Goal: Obtain resource: Download file/media

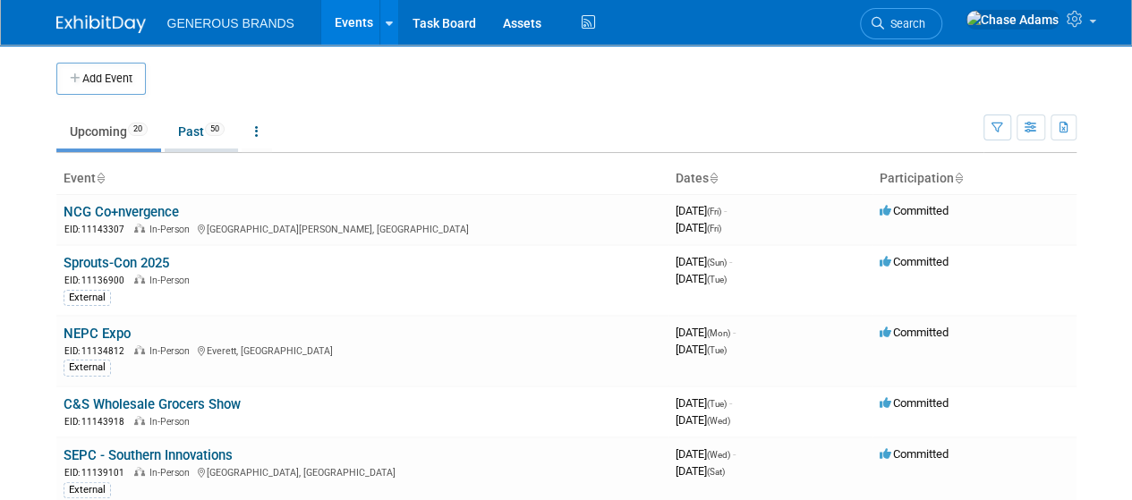
click at [198, 130] on link "Past 50" at bounding box center [201, 132] width 73 height 34
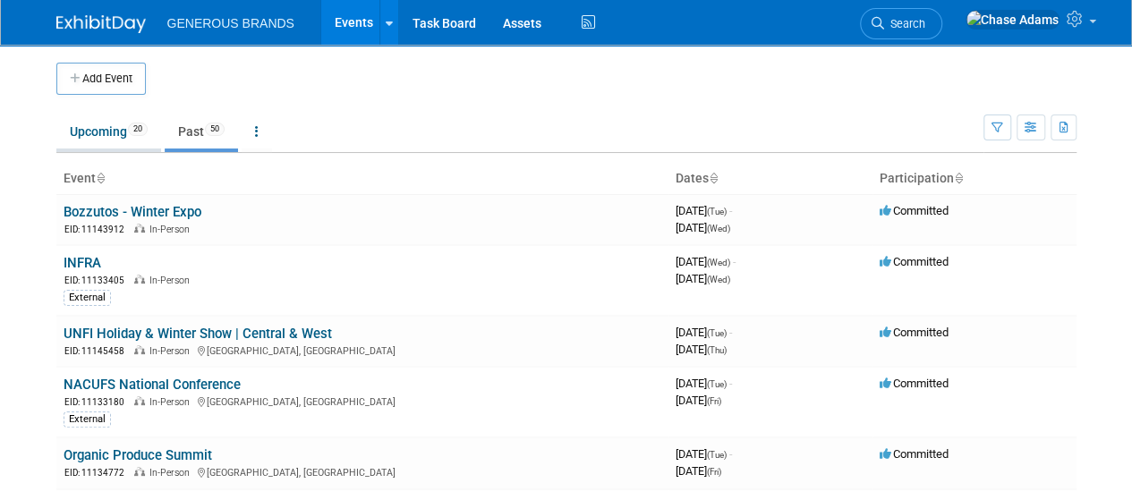
click at [112, 132] on link "Upcoming 20" at bounding box center [108, 132] width 105 height 34
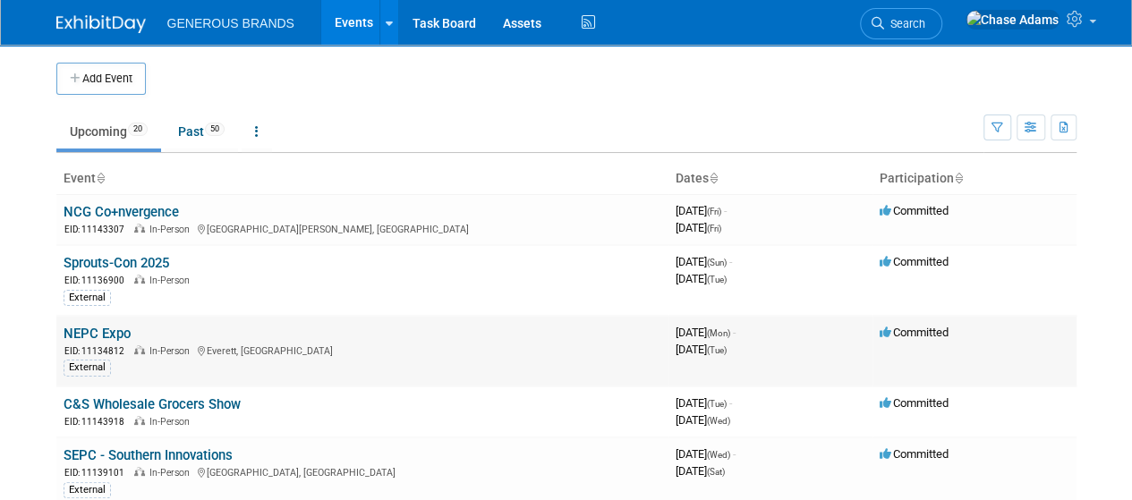
click at [112, 332] on link "NEPC Expo" at bounding box center [97, 334] width 67 height 16
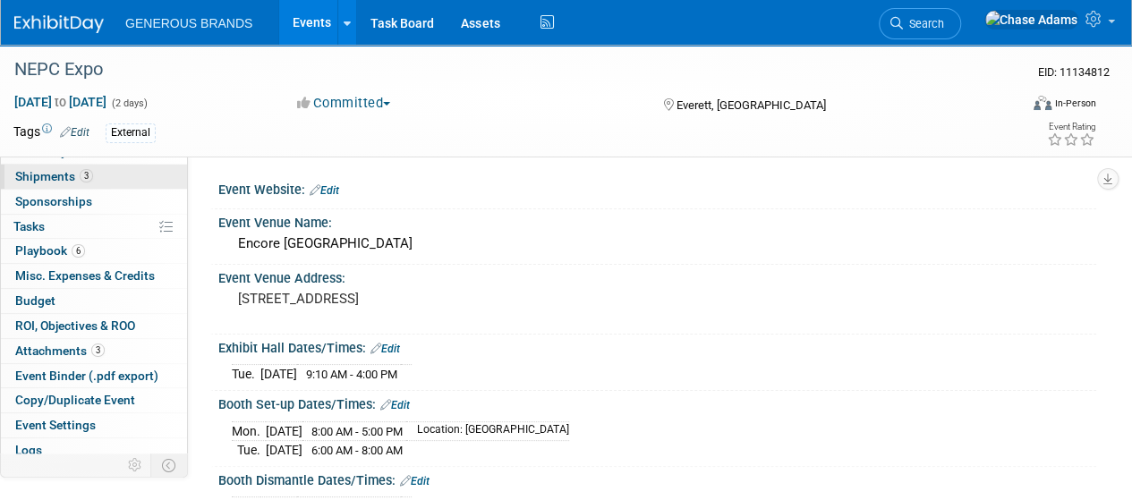
scroll to position [170, 0]
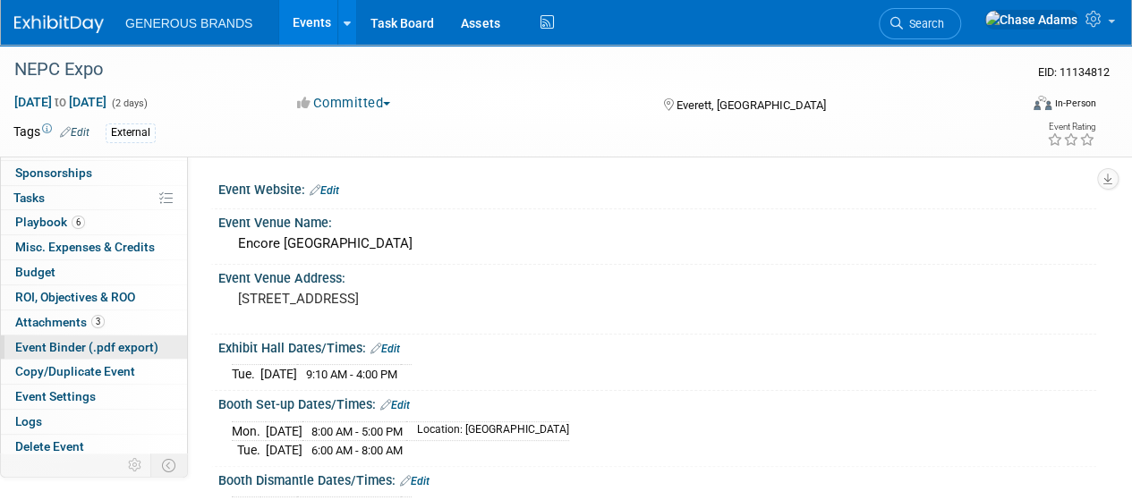
click at [66, 347] on span "Event Binder (.pdf export)" at bounding box center [86, 347] width 143 height 14
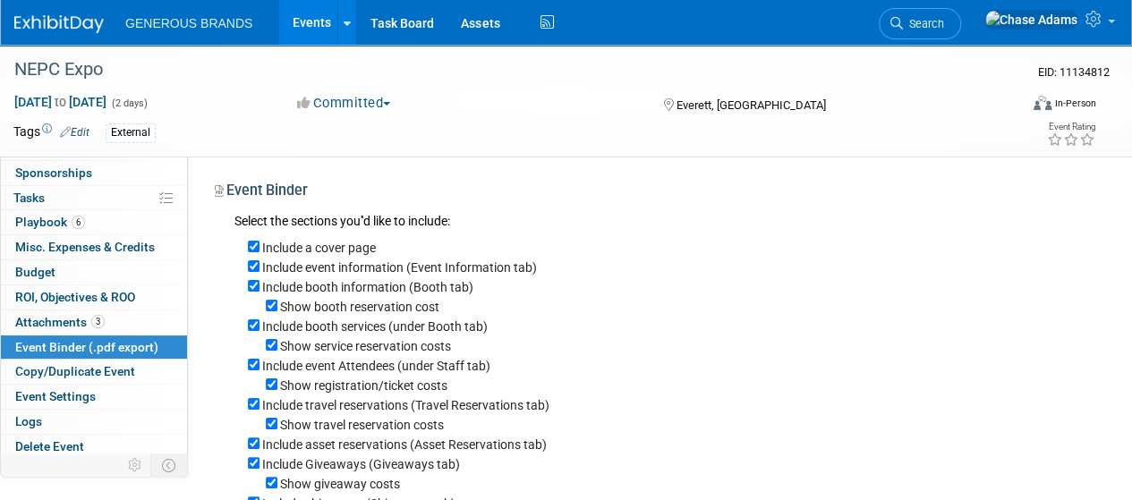
click at [277, 302] on div "Show booth reservation cost" at bounding box center [665, 306] width 835 height 20
click at [275, 303] on input "Show booth reservation cost" at bounding box center [272, 306] width 12 height 12
checkbox input "false"
click at [271, 343] on input "Show service reservation costs" at bounding box center [272, 345] width 12 height 12
checkbox input "false"
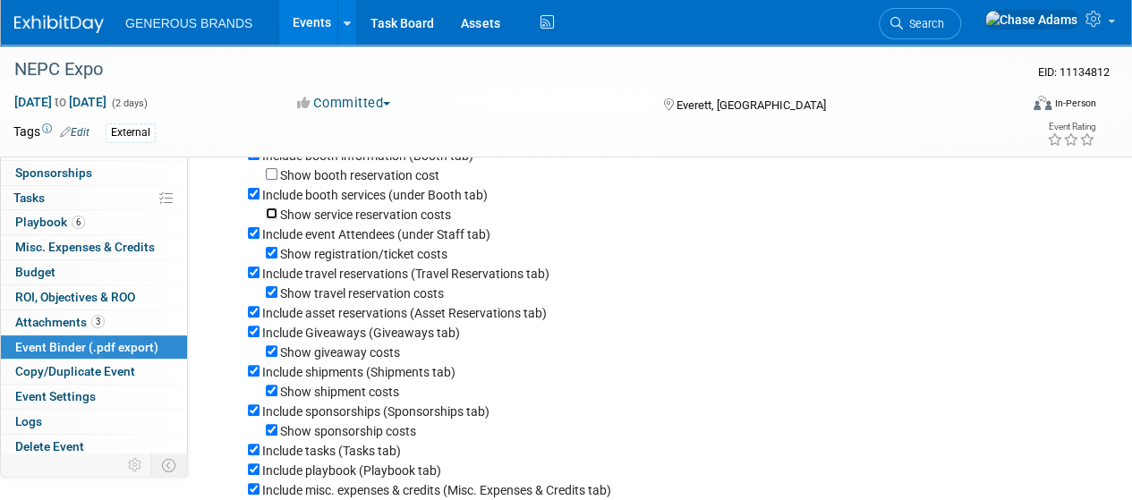
scroll to position [132, 0]
click at [272, 253] on input "Show registration/ticket costs" at bounding box center [272, 252] width 12 height 12
checkbox input "false"
click at [272, 292] on input "Show travel reservation costs" at bounding box center [272, 291] width 12 height 12
checkbox input "false"
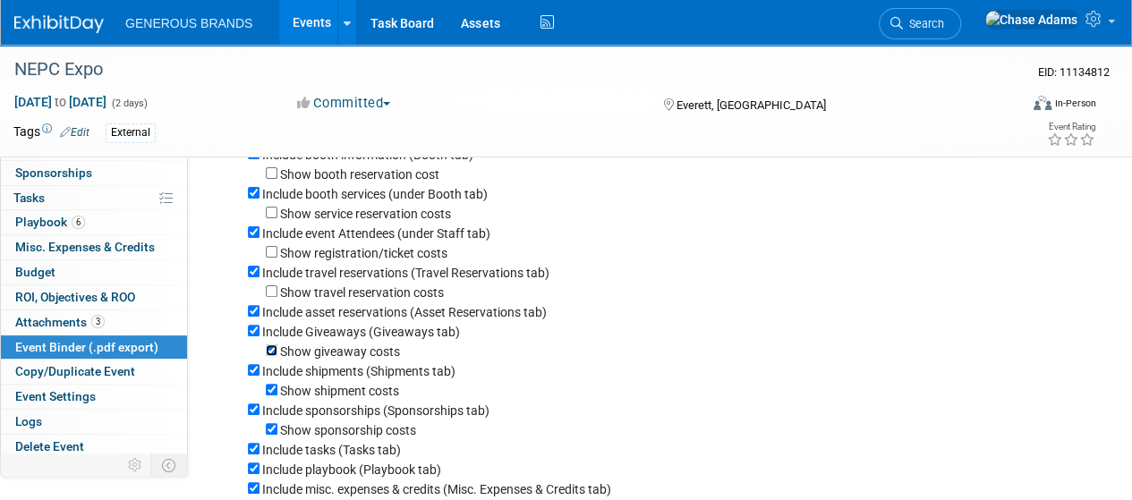
click at [273, 354] on input "Show giveaway costs" at bounding box center [272, 351] width 12 height 12
checkbox input "false"
click at [252, 334] on input "Include Giveaways (Giveaways tab)" at bounding box center [254, 331] width 12 height 12
checkbox input "false"
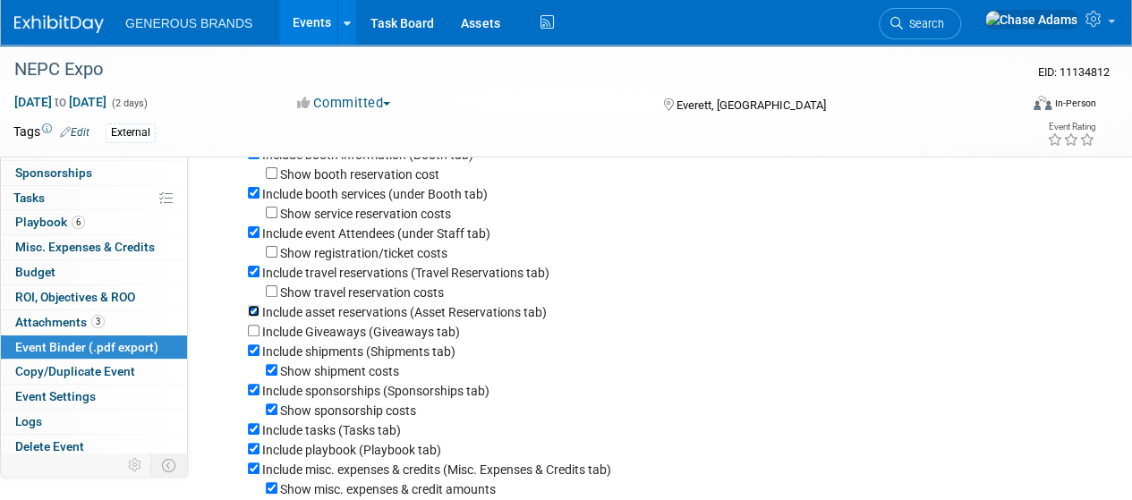
click at [254, 314] on input "Include asset reservations (Asset Reservations tab)" at bounding box center [254, 311] width 12 height 12
checkbox input "false"
click at [272, 375] on input "Show shipment costs" at bounding box center [272, 370] width 12 height 12
checkbox input "false"
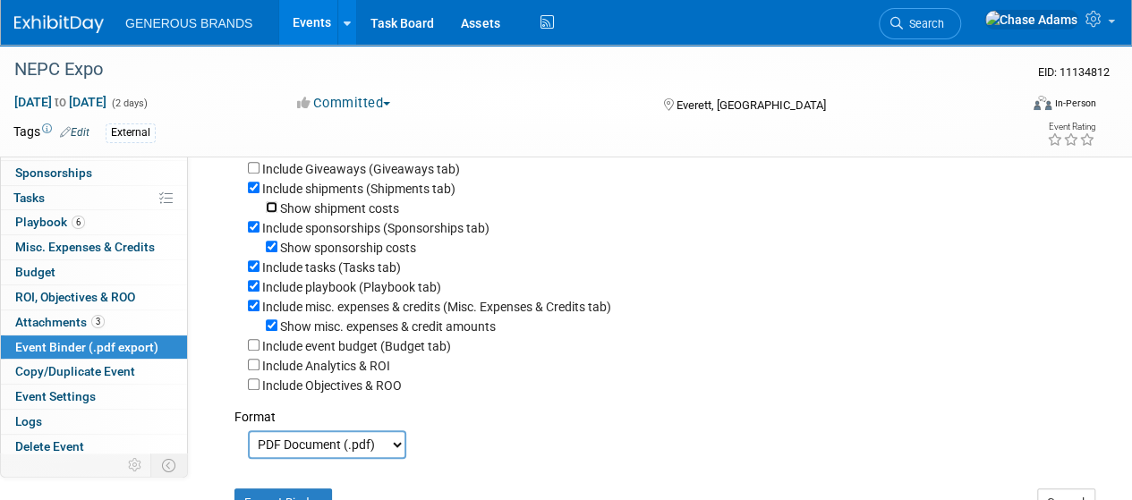
scroll to position [296, 0]
click at [273, 248] on input "Show sponsorship costs" at bounding box center [272, 246] width 12 height 12
checkbox input "false"
click at [249, 230] on input "Include sponsorships (Sponsorships tab)" at bounding box center [254, 226] width 12 height 12
checkbox input "false"
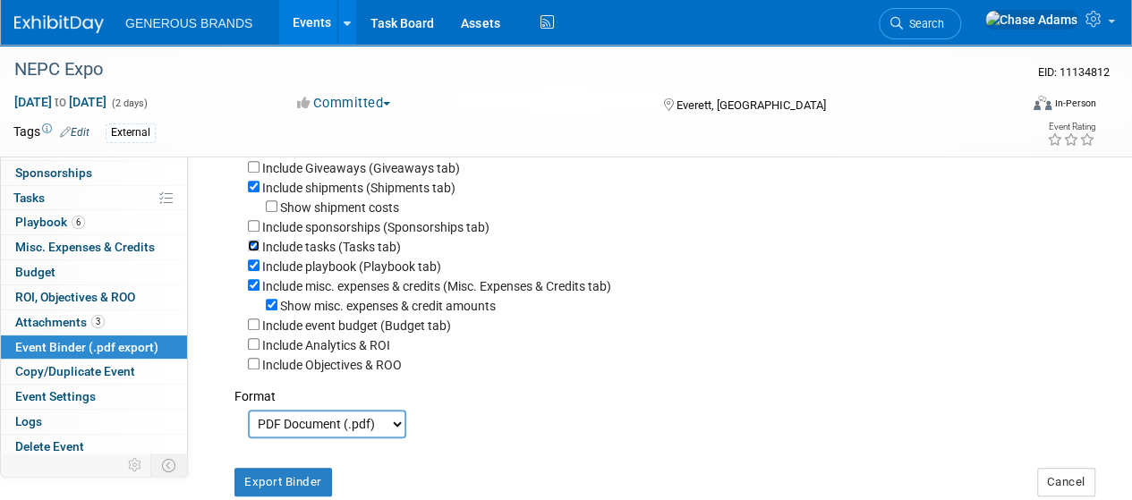
click at [252, 250] on input "Include tasks (Tasks tab)" at bounding box center [254, 246] width 12 height 12
checkbox input "false"
click at [279, 312] on div "Show misc. expenses & credit amounts" at bounding box center [665, 305] width 835 height 20
click at [273, 311] on input "Show misc. expenses & credit amounts" at bounding box center [272, 305] width 12 height 12
checkbox input "false"
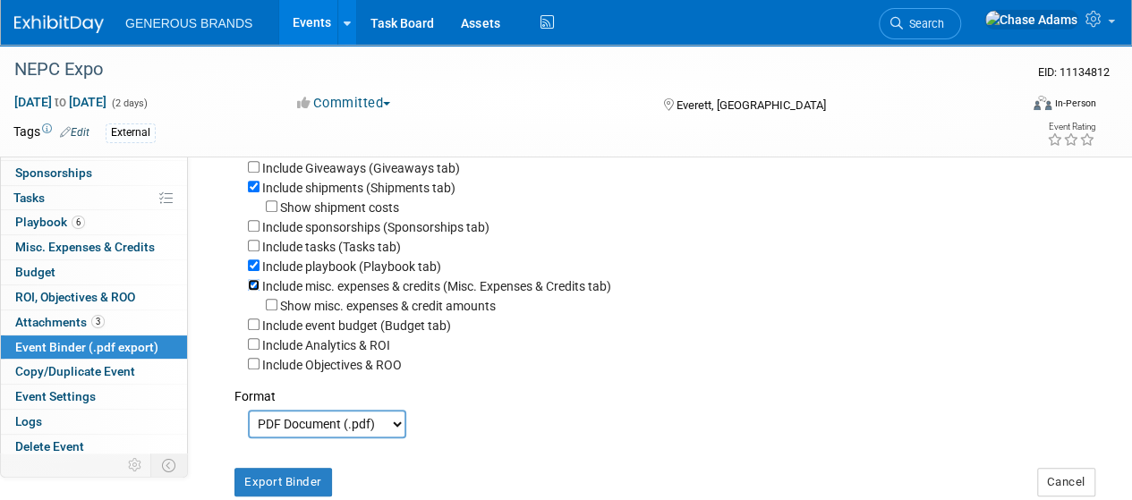
click at [252, 291] on input "Include misc. expenses & credits (Misc. Expenses & Credits tab)" at bounding box center [254, 285] width 12 height 12
checkbox input "false"
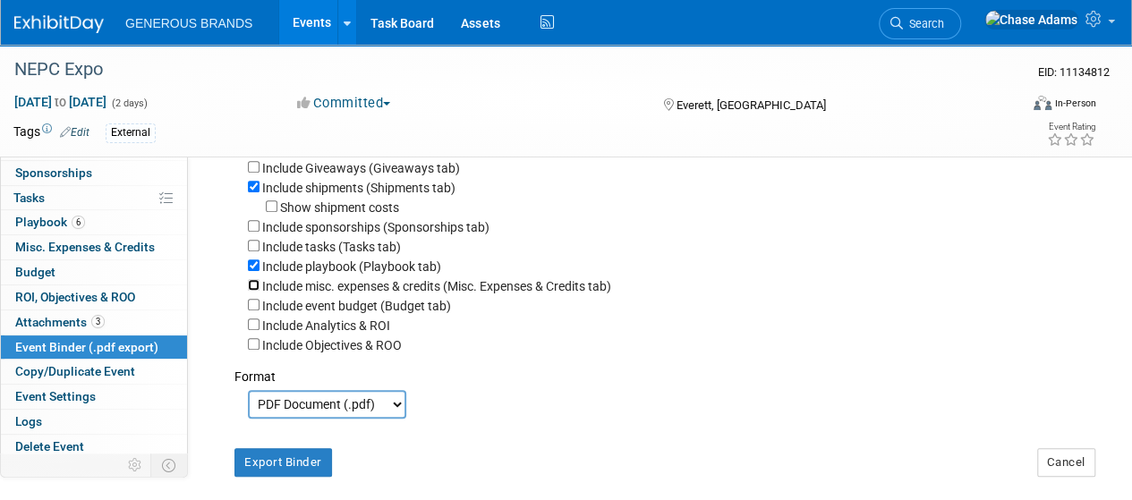
scroll to position [383, 0]
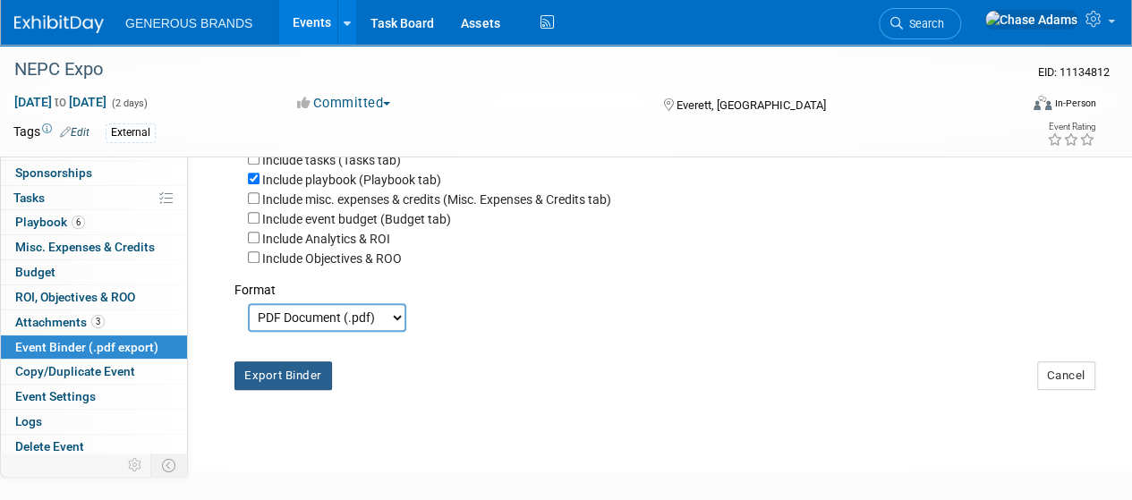
click at [311, 389] on button "Export Binder" at bounding box center [283, 376] width 98 height 29
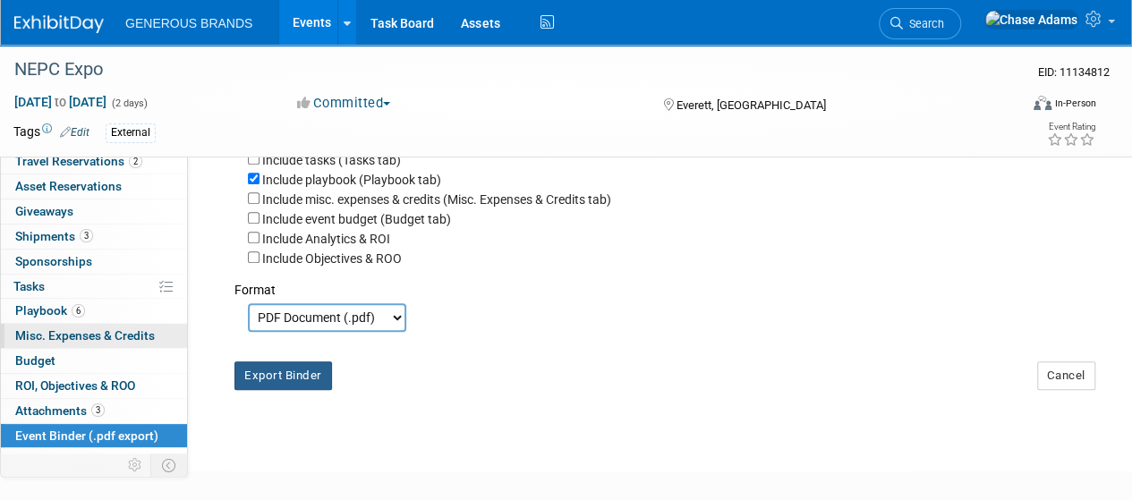
scroll to position [68, 0]
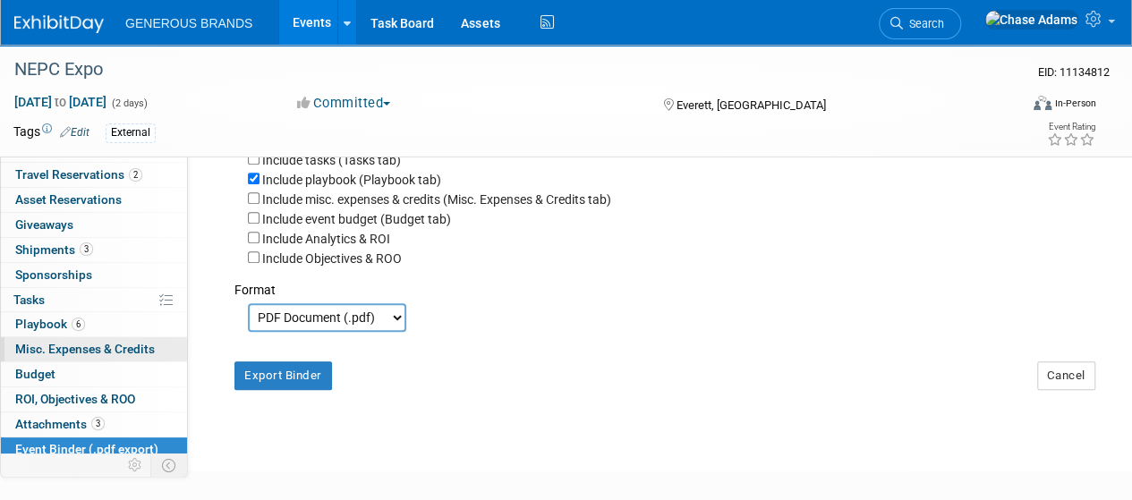
click at [88, 250] on span "3" at bounding box center [86, 249] width 13 height 13
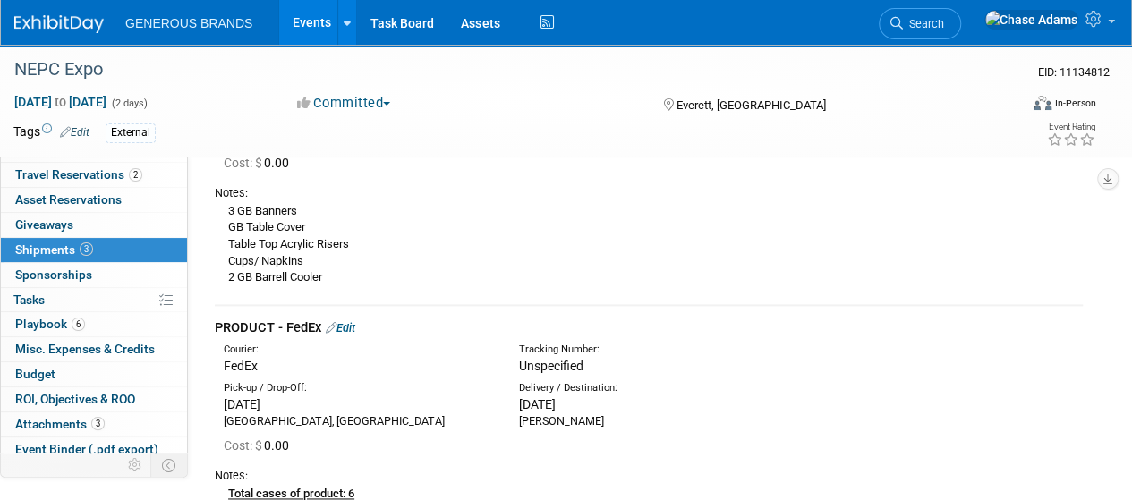
scroll to position [1072, 0]
